Goal: Task Accomplishment & Management: Manage account settings

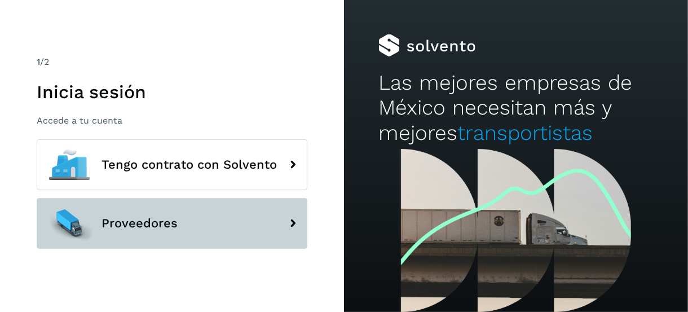
click at [270, 227] on button "Proveedores" at bounding box center [172, 223] width 271 height 51
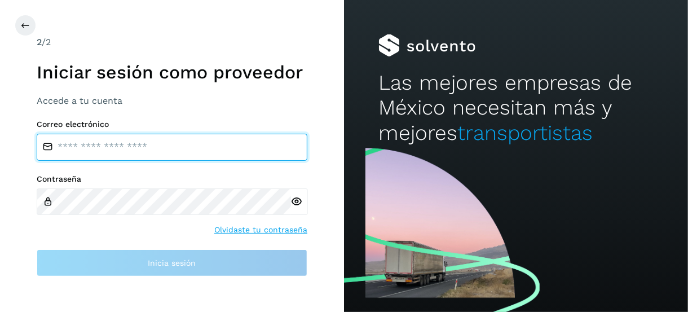
type input "**********"
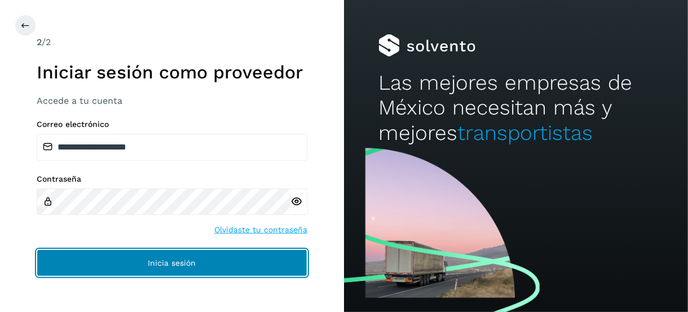
click at [205, 256] on button "Inicia sesión" at bounding box center [172, 262] width 271 height 27
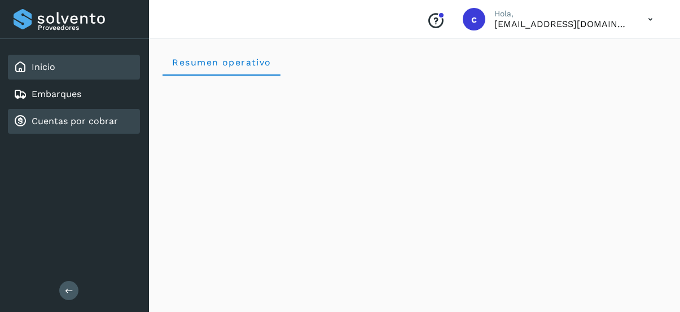
click at [81, 117] on link "Cuentas por cobrar" at bounding box center [75, 121] width 86 height 11
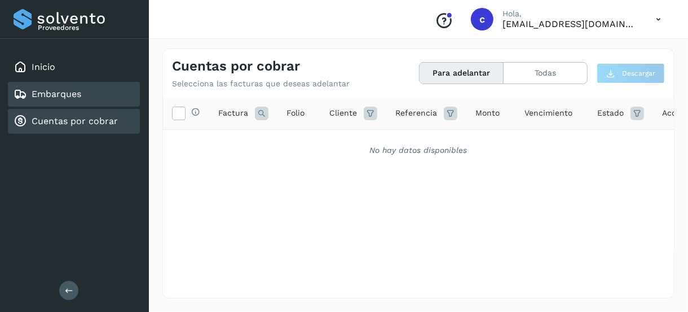
click at [90, 94] on div "Embarques" at bounding box center [74, 94] width 132 height 25
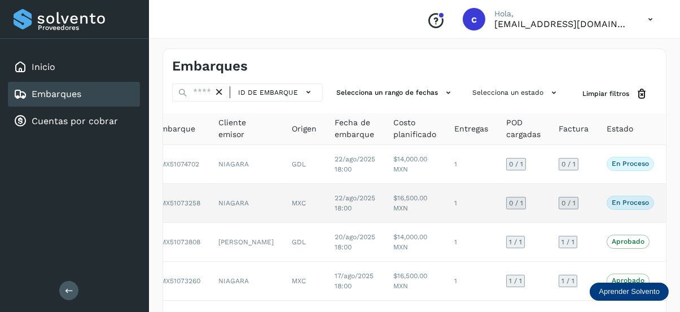
click at [612, 201] on p "En proceso" at bounding box center [630, 203] width 37 height 8
click at [612, 200] on p "En proceso" at bounding box center [630, 203] width 37 height 8
click at [384, 201] on td "$16,500.00 MXN" at bounding box center [414, 203] width 61 height 39
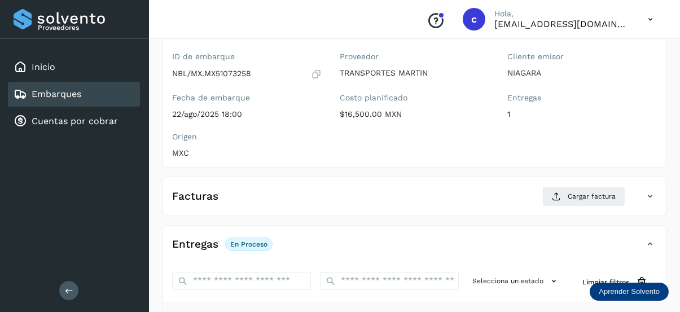
scroll to position [169, 0]
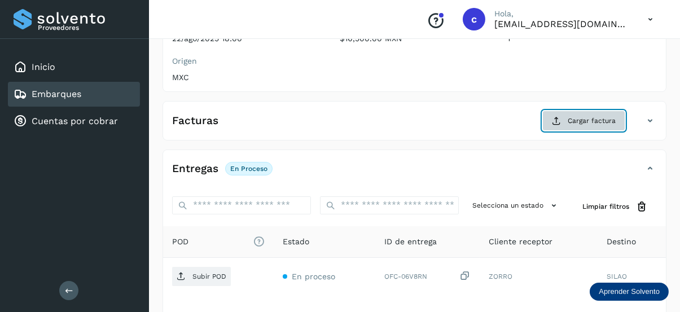
click at [577, 113] on button "Cargar factura" at bounding box center [583, 121] width 83 height 20
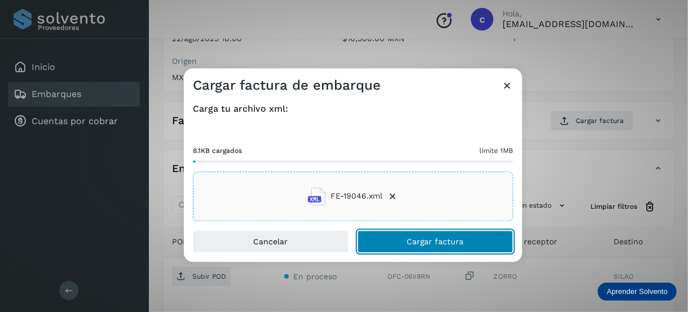
click at [407, 238] on button "Cargar factura" at bounding box center [436, 241] width 156 height 23
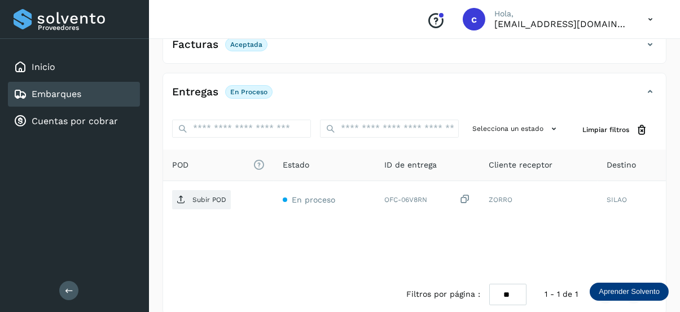
scroll to position [259, 0]
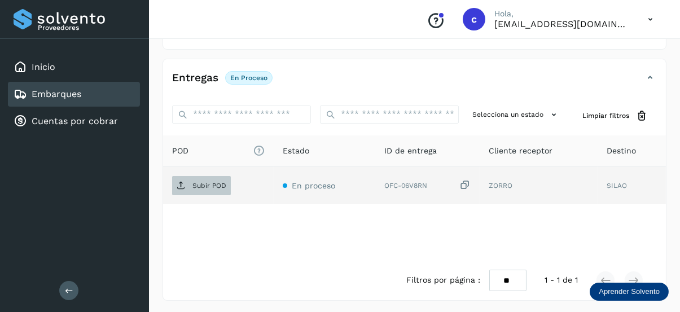
click at [201, 182] on p "Subir POD" at bounding box center [209, 186] width 34 height 8
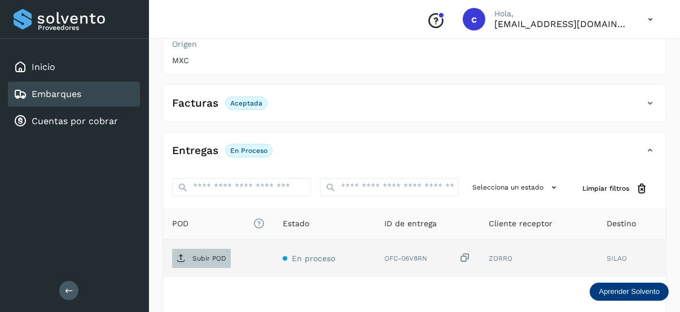
scroll to position [203, 0]
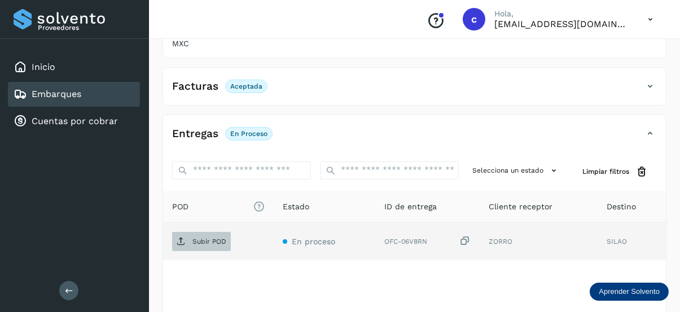
click at [213, 242] on p "Subir POD" at bounding box center [209, 242] width 34 height 8
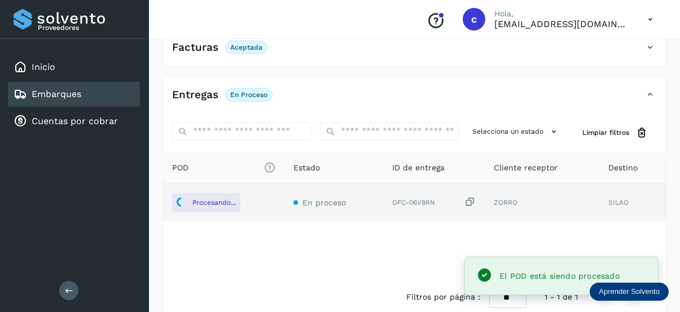
scroll to position [259, 0]
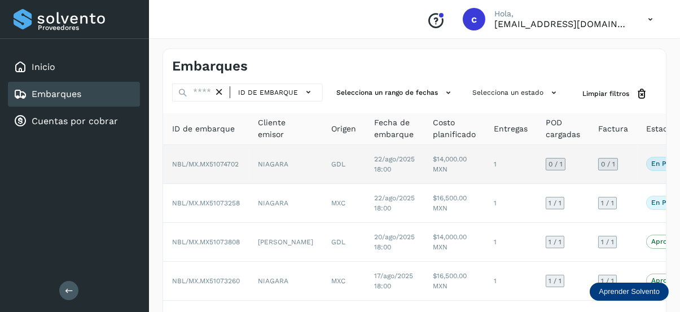
click at [651, 163] on p "En proceso" at bounding box center [669, 164] width 37 height 8
click at [365, 163] on td "22/ago/2025 18:00" at bounding box center [394, 164] width 59 height 39
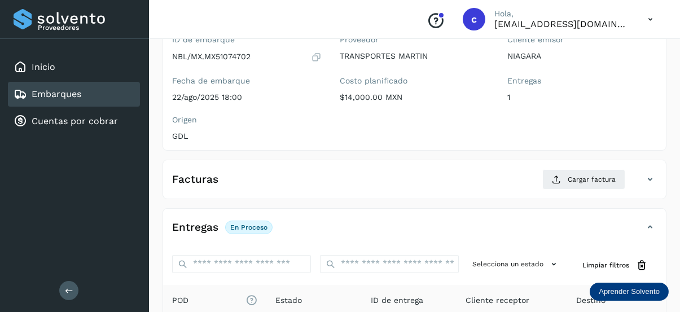
scroll to position [56, 0]
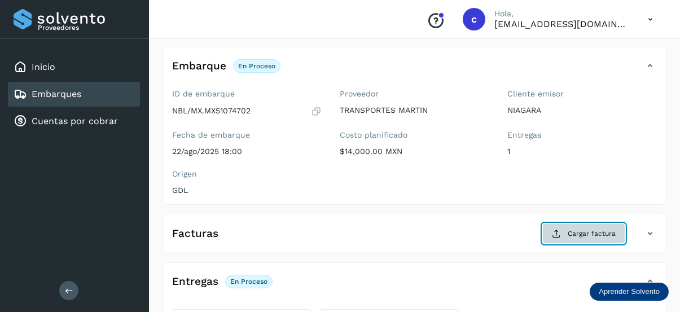
click at [591, 225] on button "Cargar factura" at bounding box center [583, 233] width 83 height 20
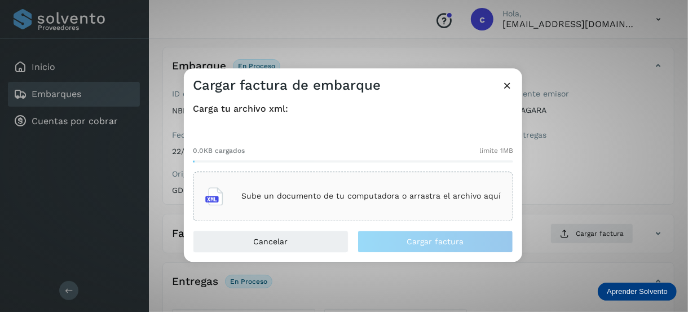
click at [509, 81] on icon at bounding box center [508, 86] width 12 height 12
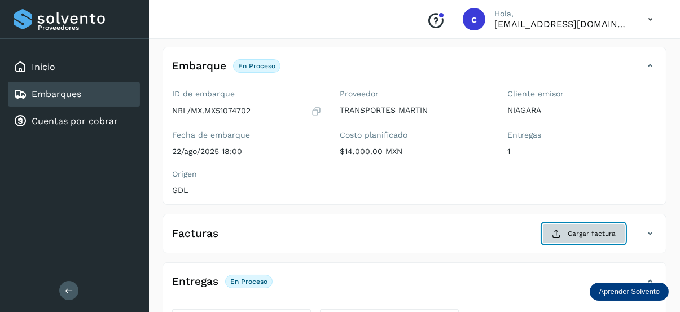
click at [592, 225] on button "Cargar factura" at bounding box center [583, 233] width 83 height 20
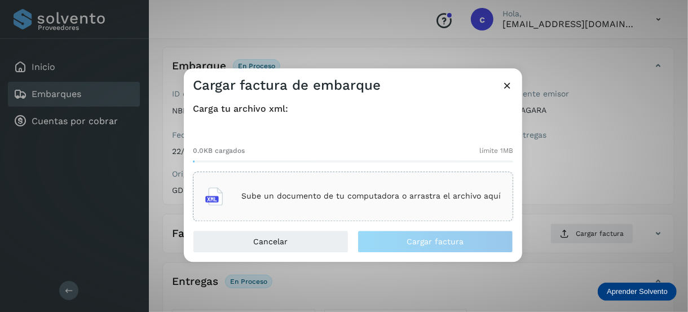
click at [290, 186] on div "Sube un documento de tu computadora o arrastra el archivo aquí" at bounding box center [353, 196] width 296 height 30
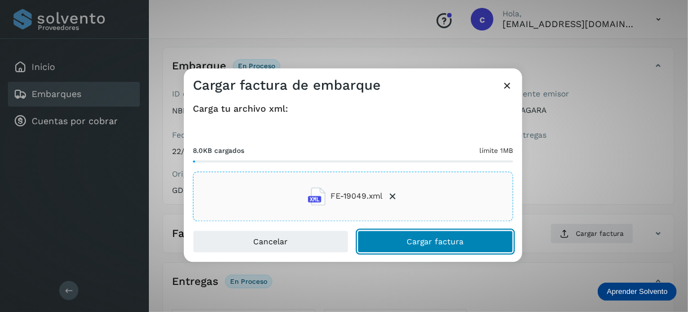
click at [398, 242] on button "Cargar factura" at bounding box center [436, 241] width 156 height 23
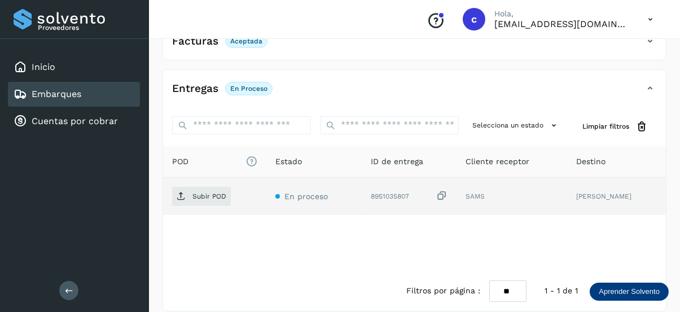
scroll to position [259, 0]
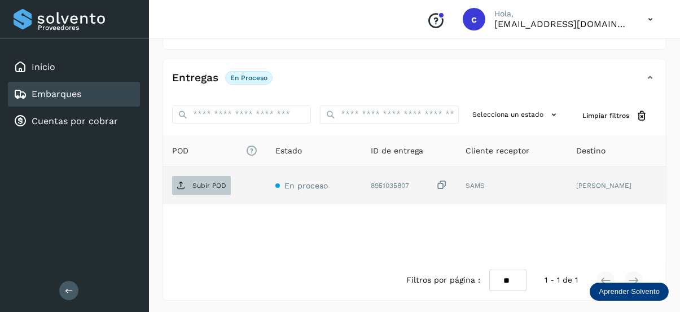
click at [206, 177] on span "Subir POD" at bounding box center [201, 186] width 59 height 18
